Goal: Check status: Check status

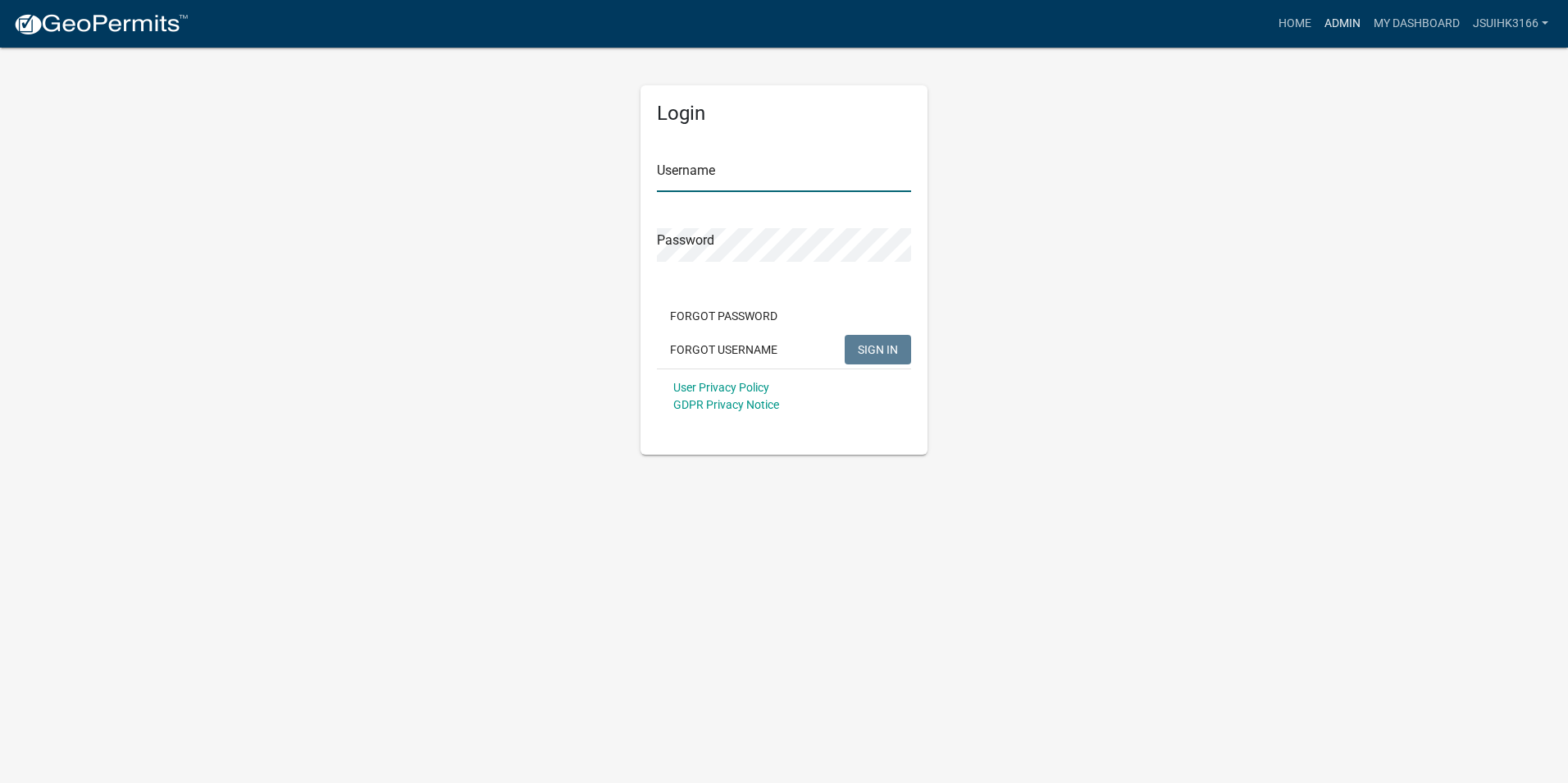
type input "Jsuihk3166"
click at [1329, 21] on link "Admin" at bounding box center [1342, 24] width 49 height 31
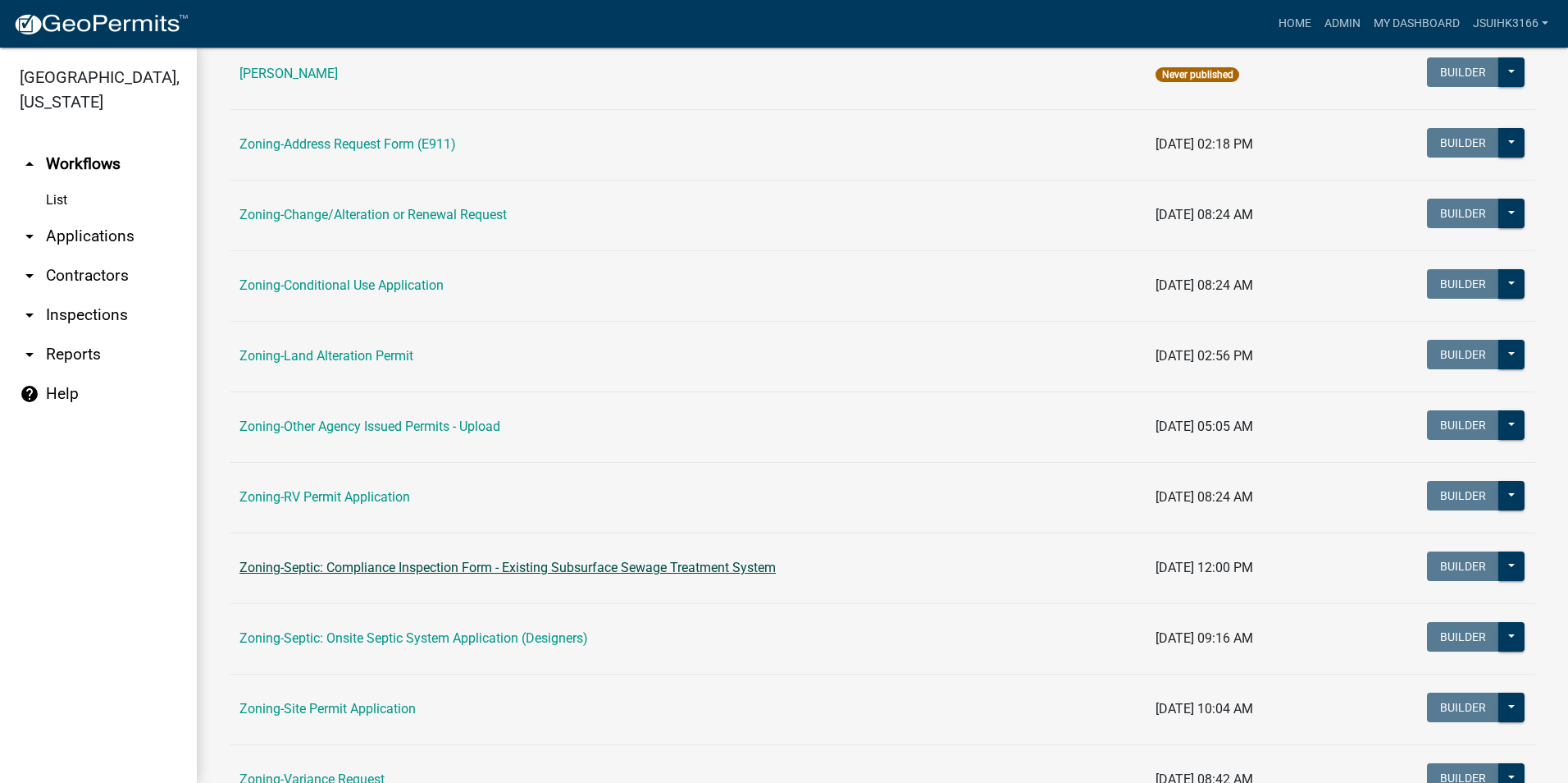
scroll to position [410, 0]
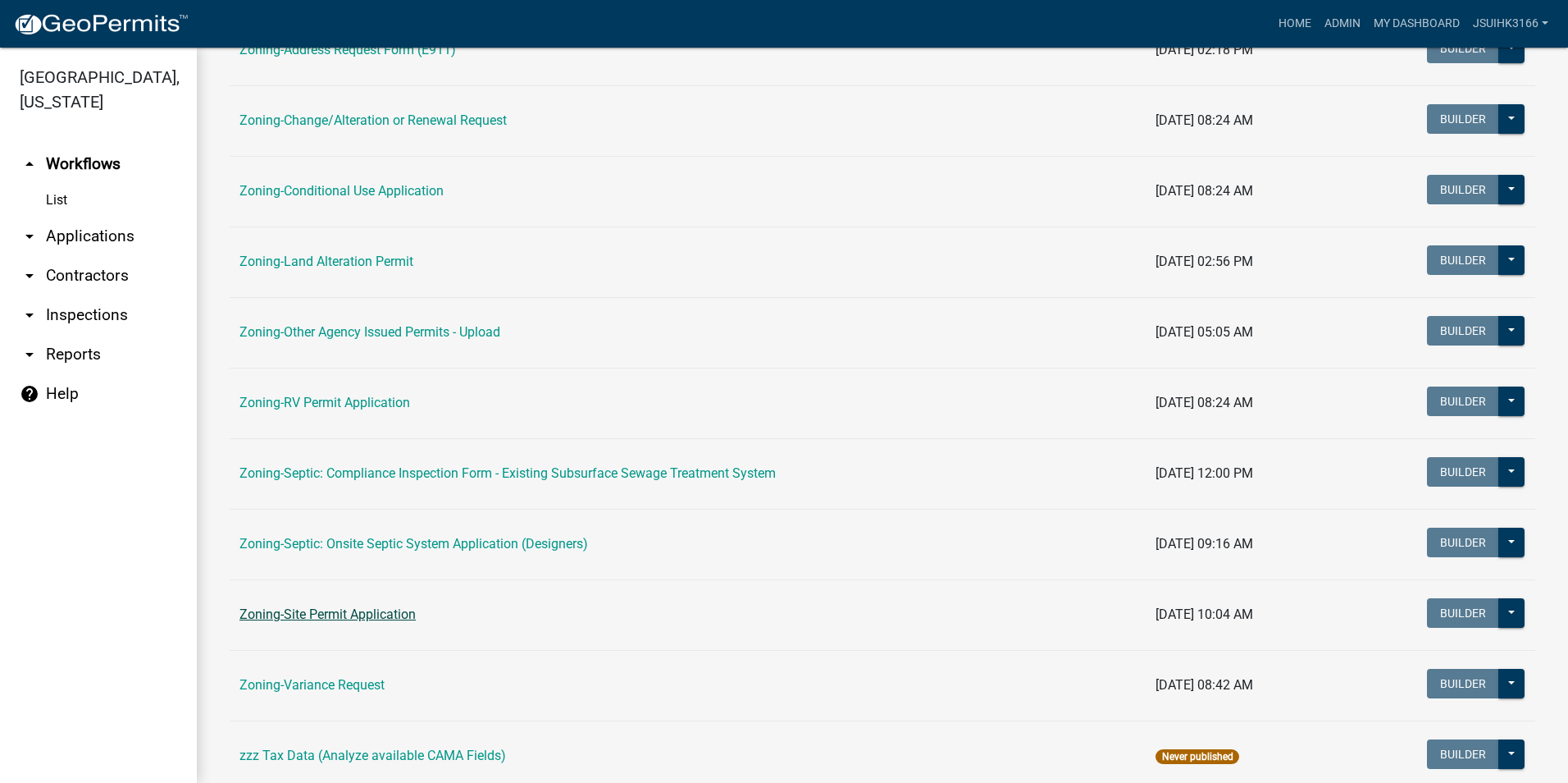
click at [334, 619] on link "Zoning-Site Permit Application" at bounding box center [327, 614] width 176 height 16
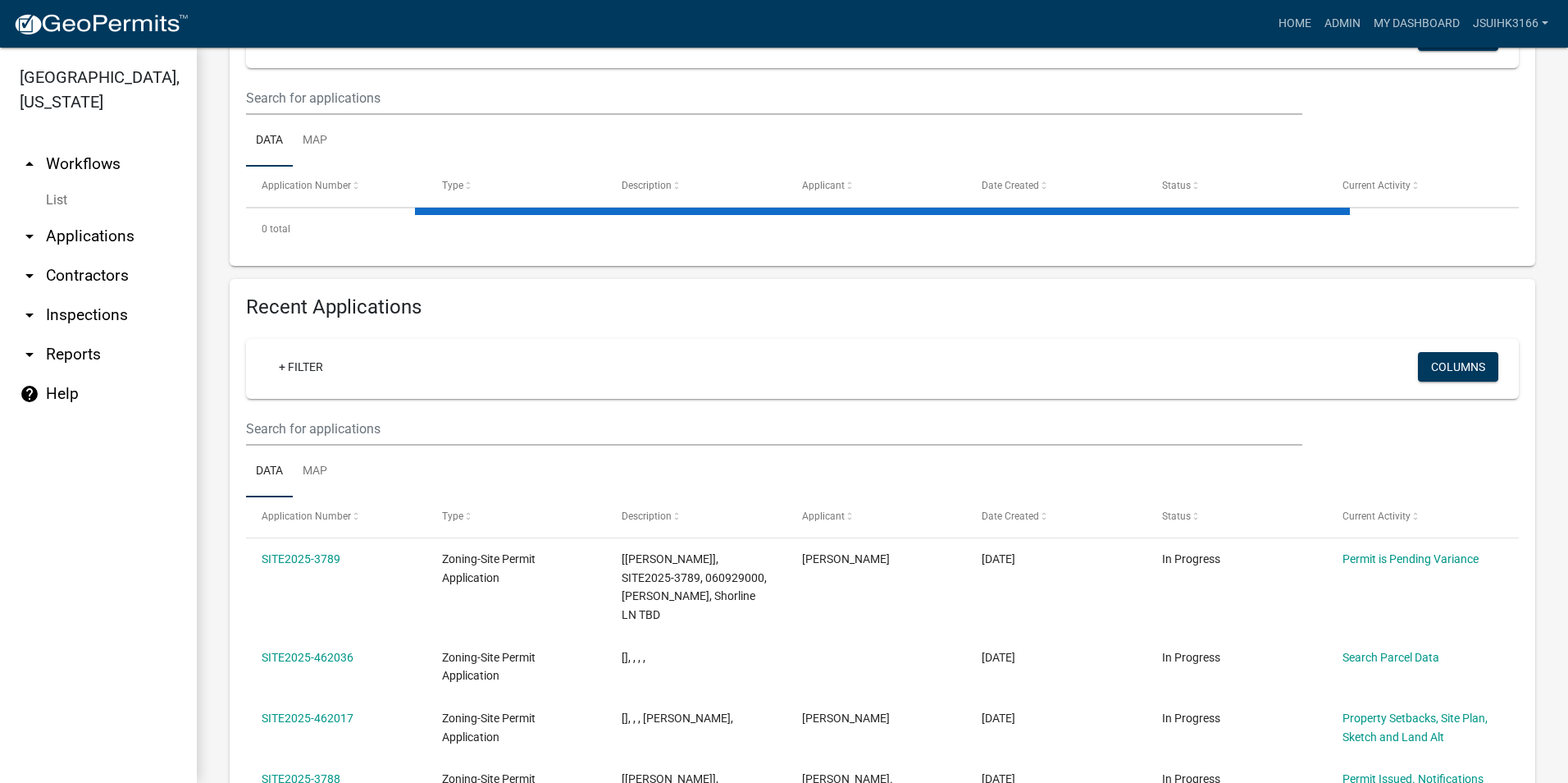
scroll to position [328, 0]
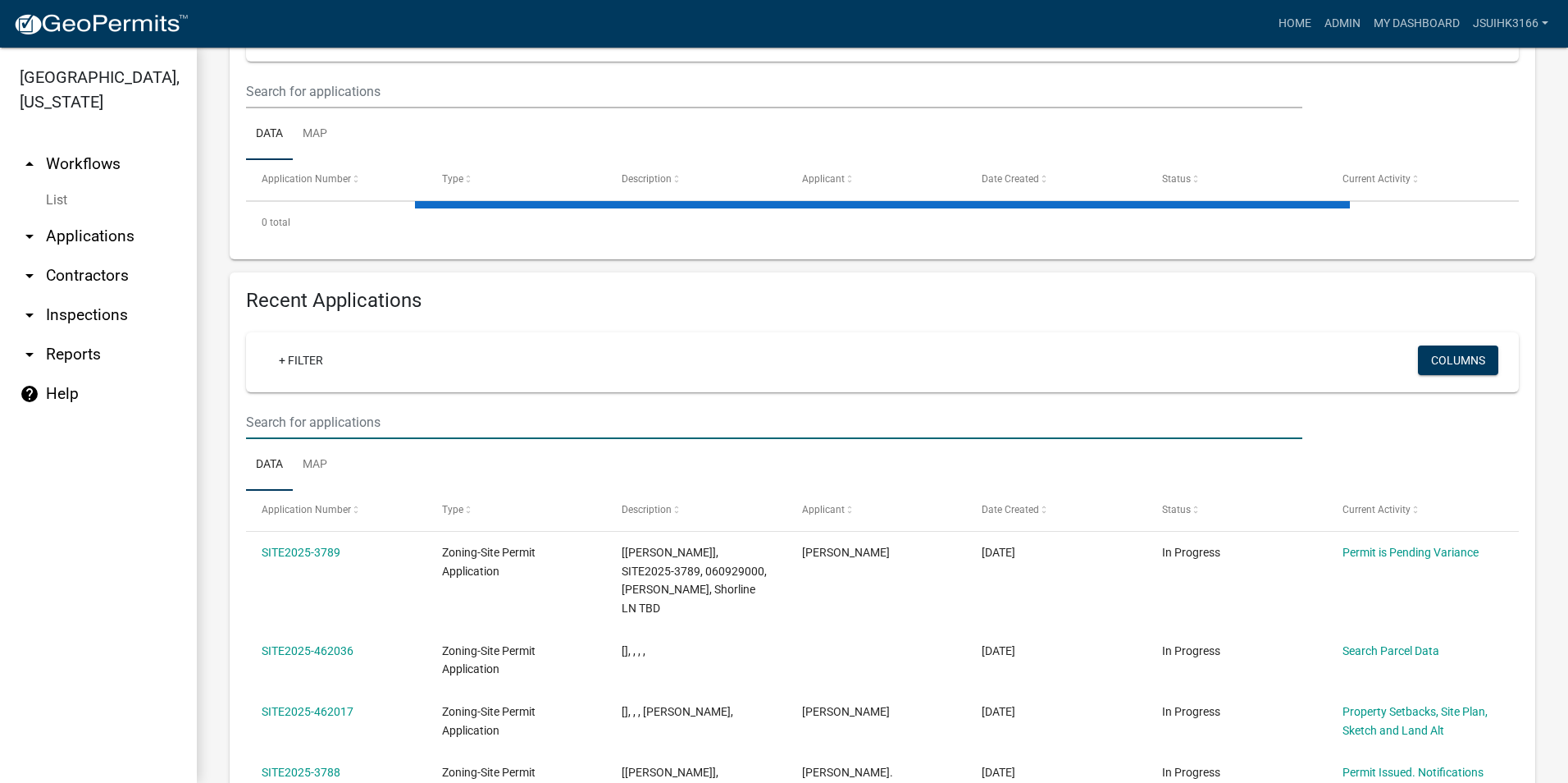
click at [336, 108] on input "text" at bounding box center [774, 92] width 1056 height 34
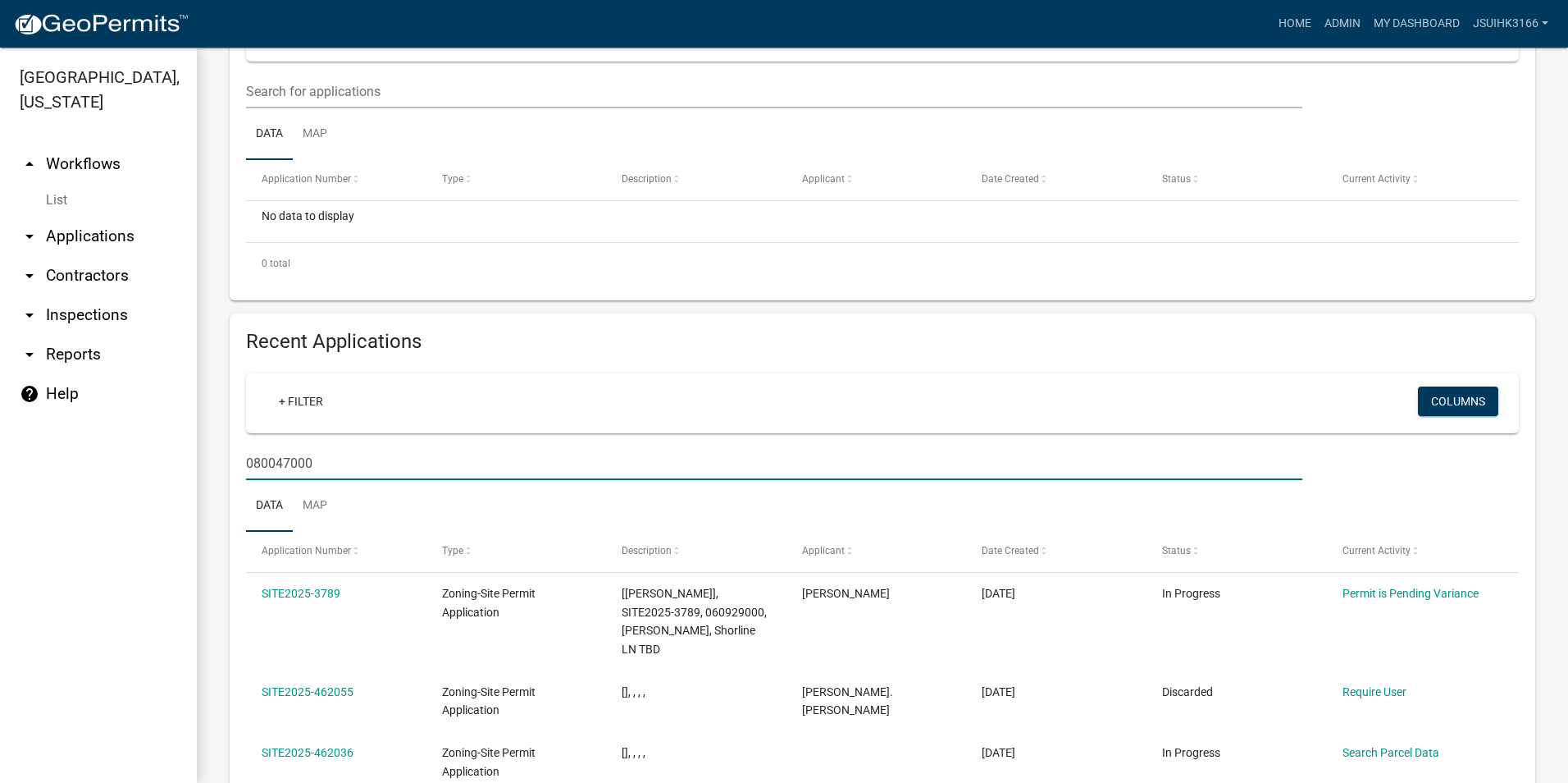
type input "080047000"
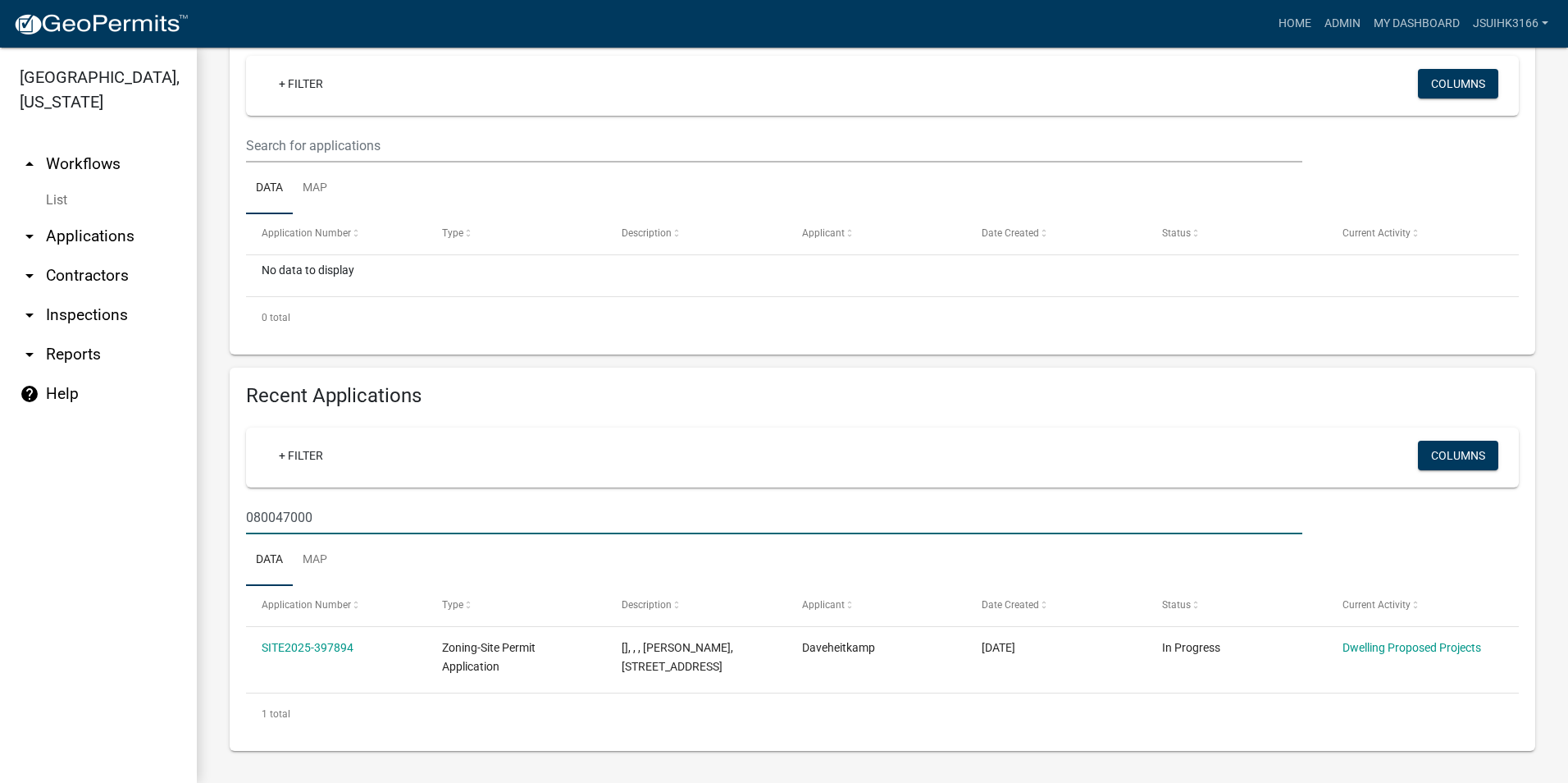
scroll to position [274, 0]
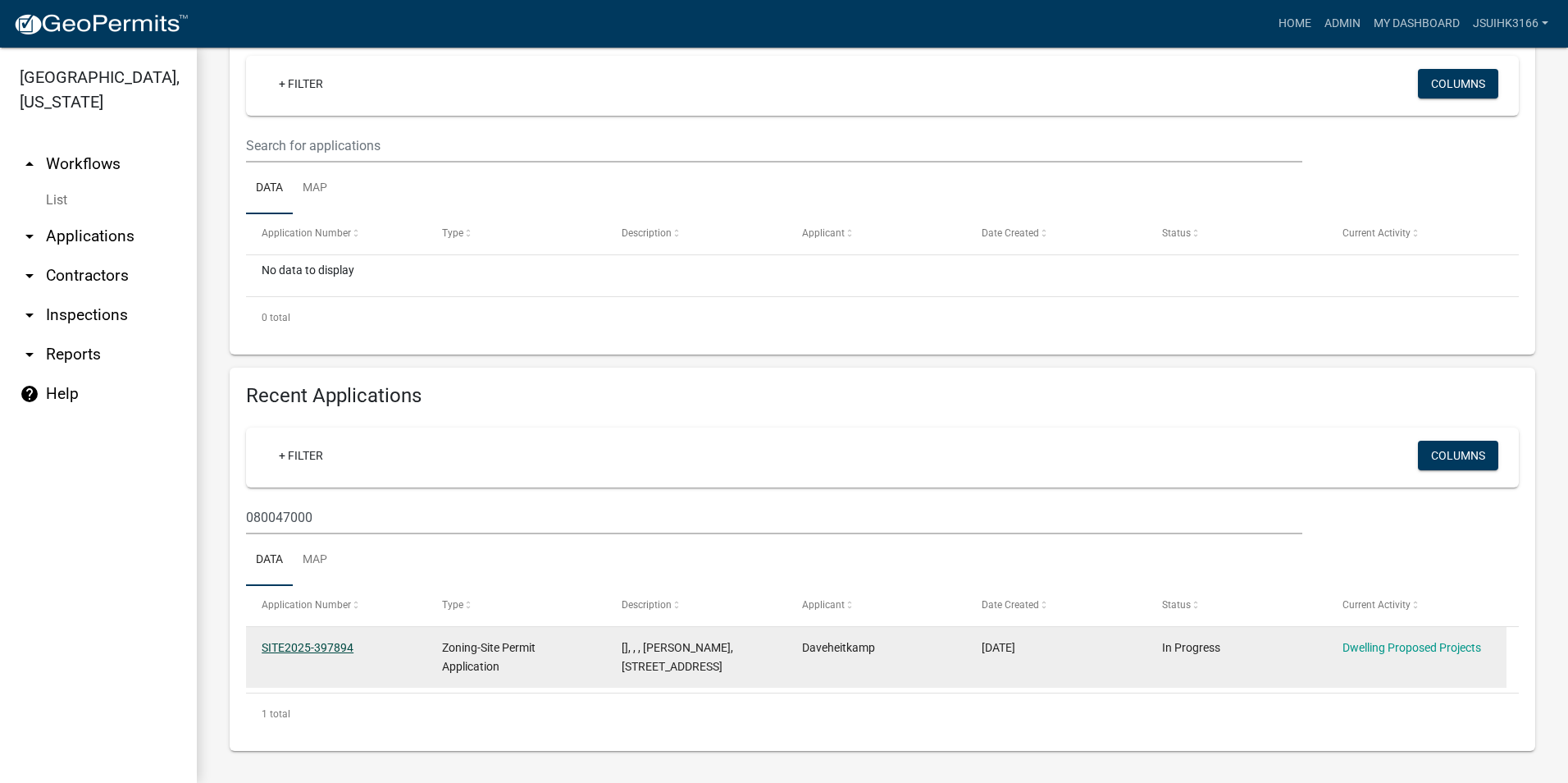
click at [339, 641] on link "SITE2025-397894" at bounding box center [307, 647] width 92 height 13
